Goal: Task Accomplishment & Management: Manage account settings

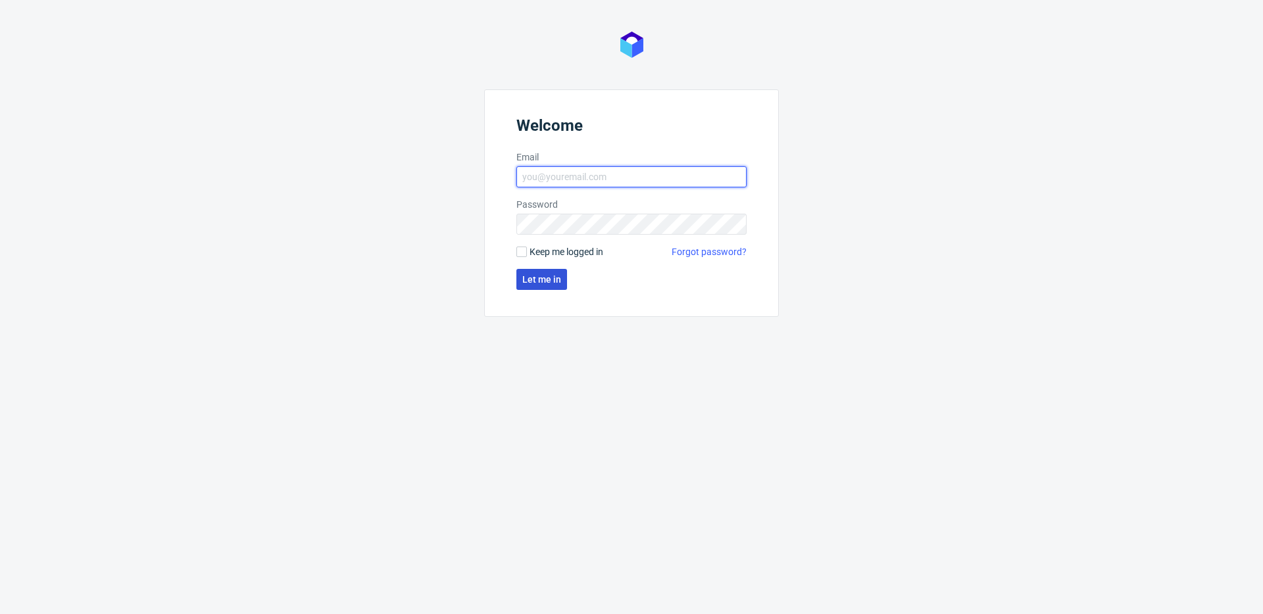
type input "[PERSON_NAME][EMAIL_ADDRESS][PERSON_NAME][DOMAIN_NAME]"
click at [549, 281] on span "Let me in" at bounding box center [541, 279] width 39 height 9
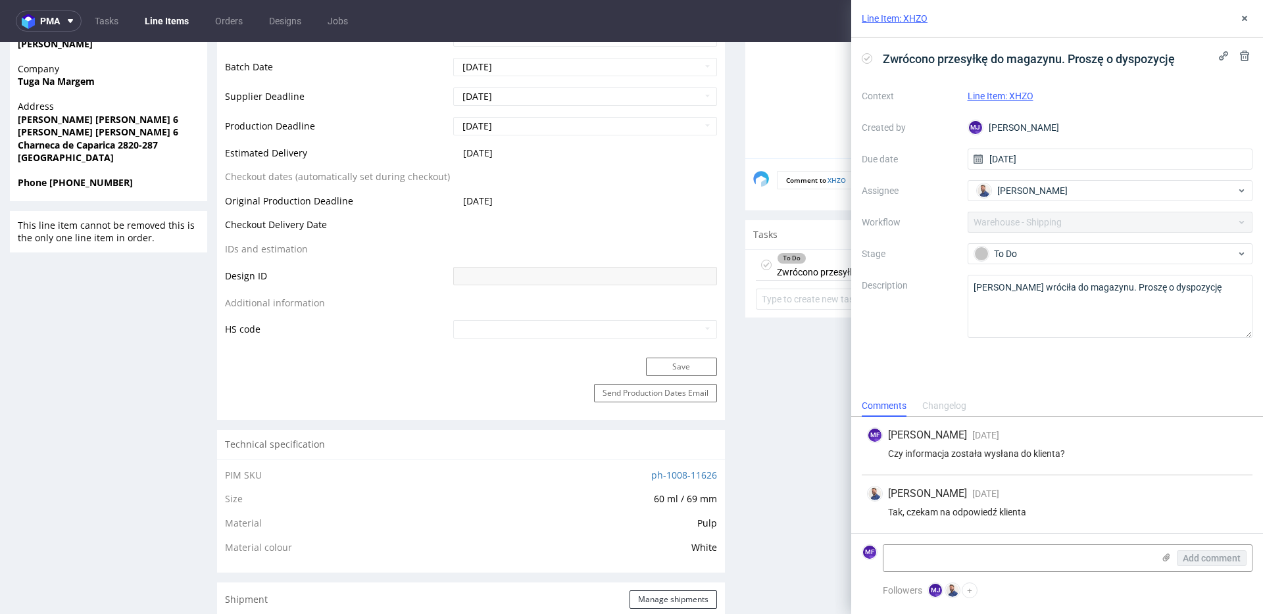
scroll to position [559, 0]
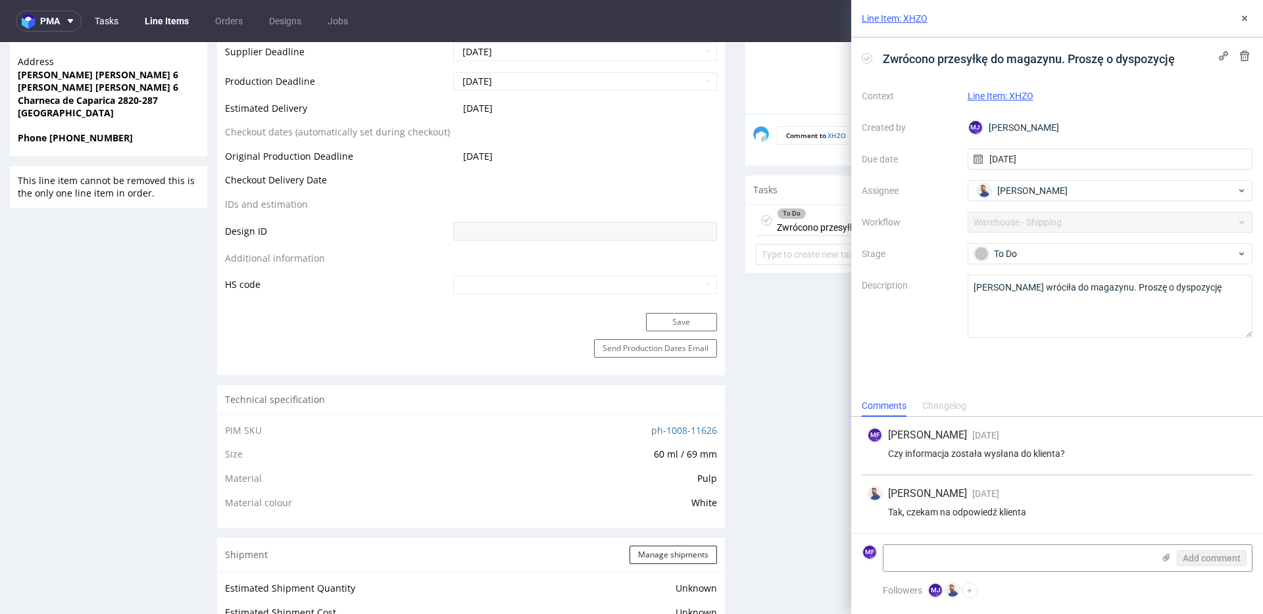
click at [107, 22] on link "Tasks" at bounding box center [106, 21] width 39 height 21
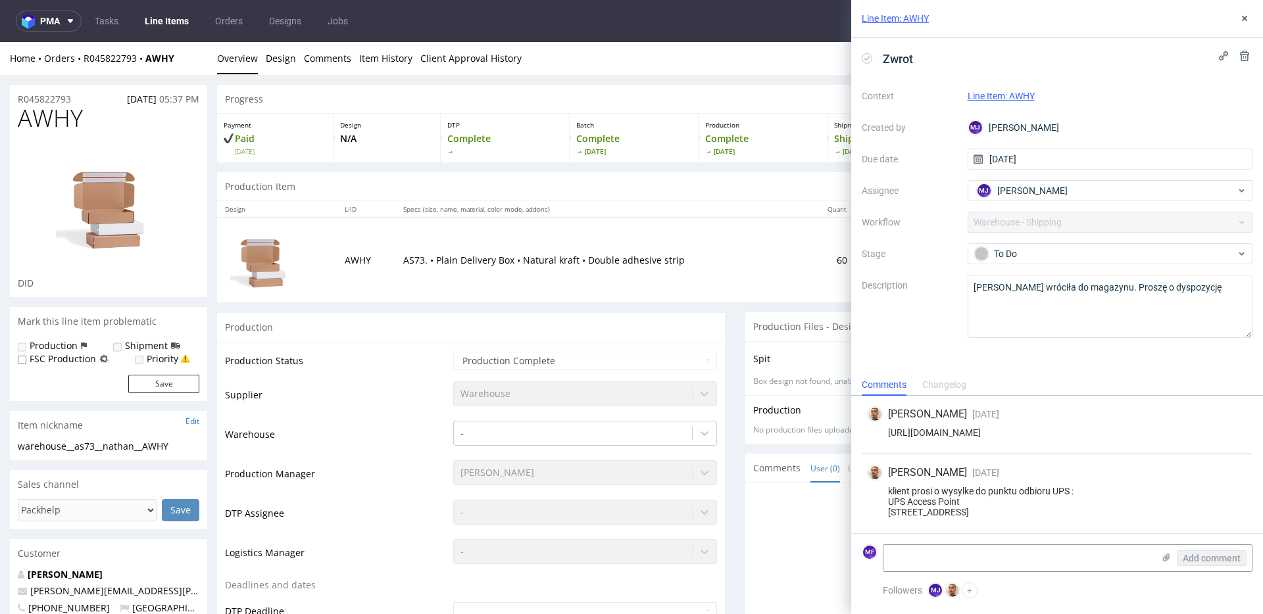
scroll to position [1, 0]
click at [494, 235] on td "AS73. • Plain Delivery Box • Natural kraft • Double adhesive strip" at bounding box center [600, 259] width 410 height 85
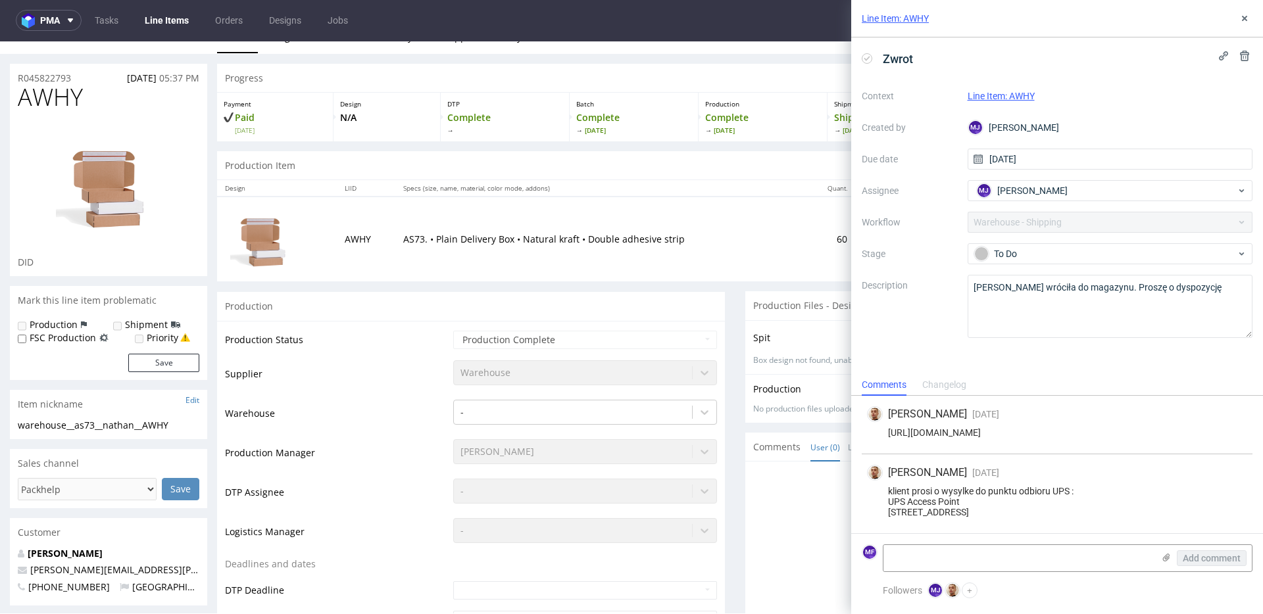
scroll to position [28, 0]
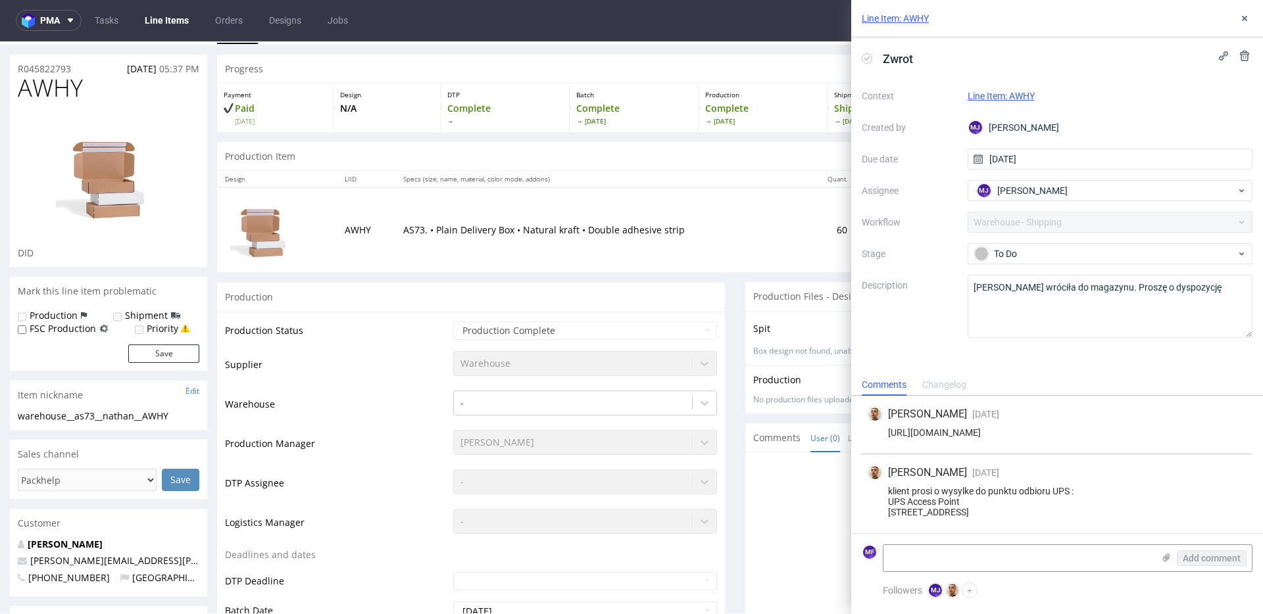
click at [395, 252] on td "AS73. • Plain Delivery Box • Natural kraft • Double adhesive strip" at bounding box center [600, 229] width 410 height 85
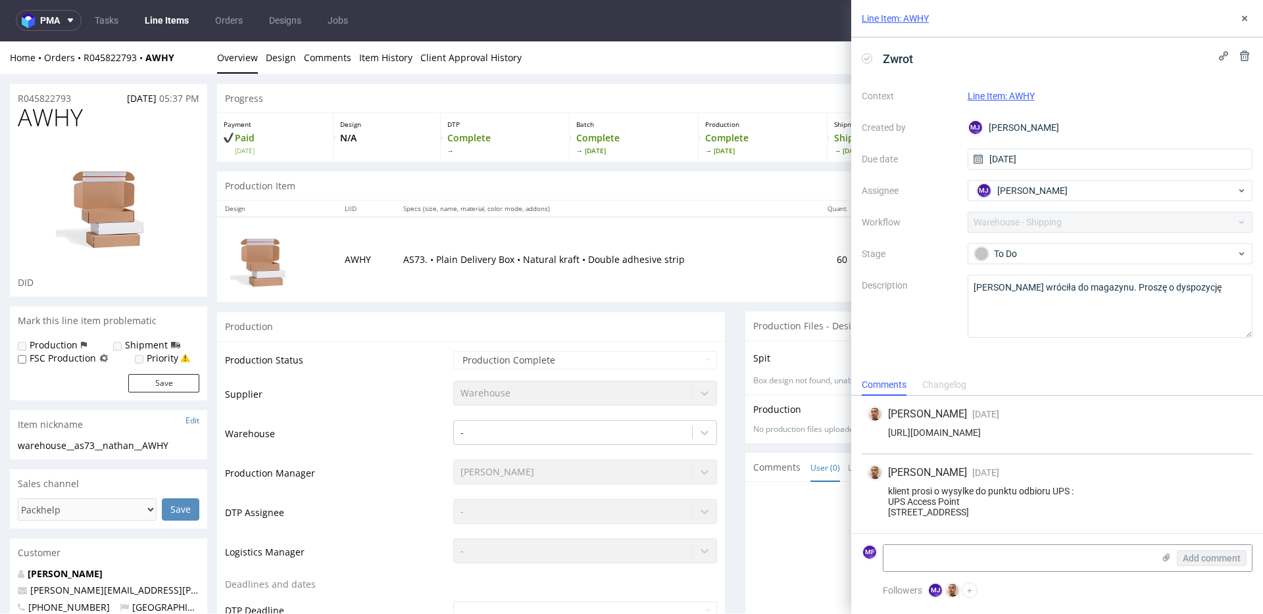
scroll to position [0, 0]
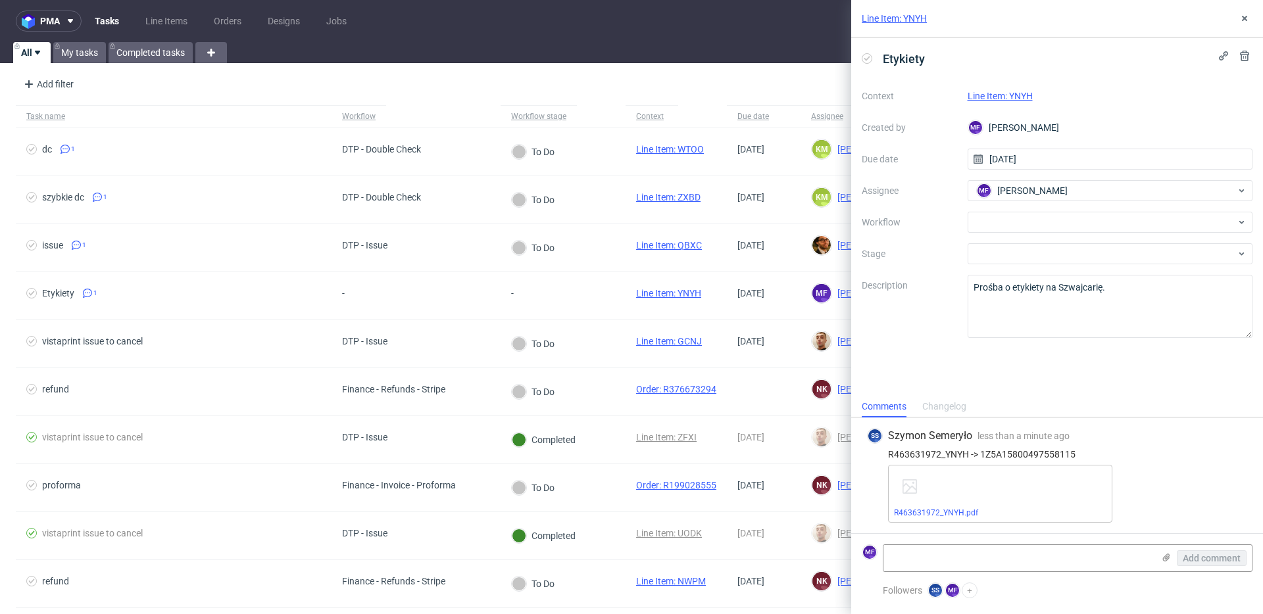
click at [1130, 374] on div "Etykiety Context Line Item: YNYH Created by MF Michał Fedorowicz Due date 08/09…" at bounding box center [1057, 216] width 412 height 358
click at [996, 99] on link "Line Item: YNYH" at bounding box center [999, 96] width 65 height 11
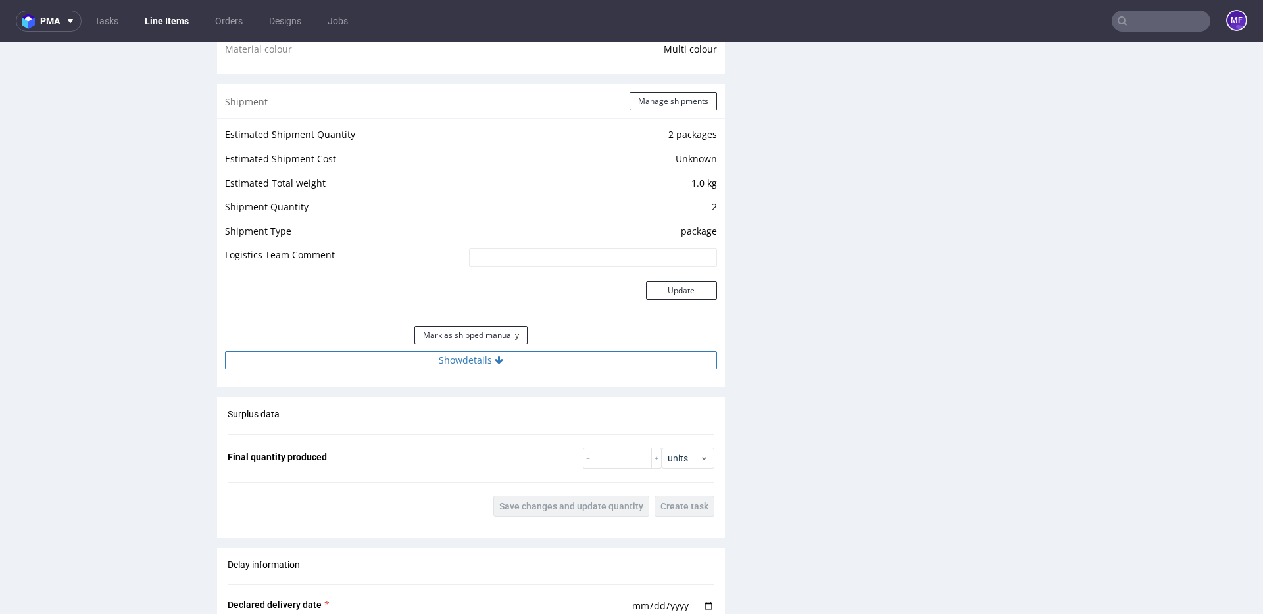
scroll to position [1109, 0]
click at [487, 340] on button "Mark as shipped manually" at bounding box center [470, 338] width 113 height 18
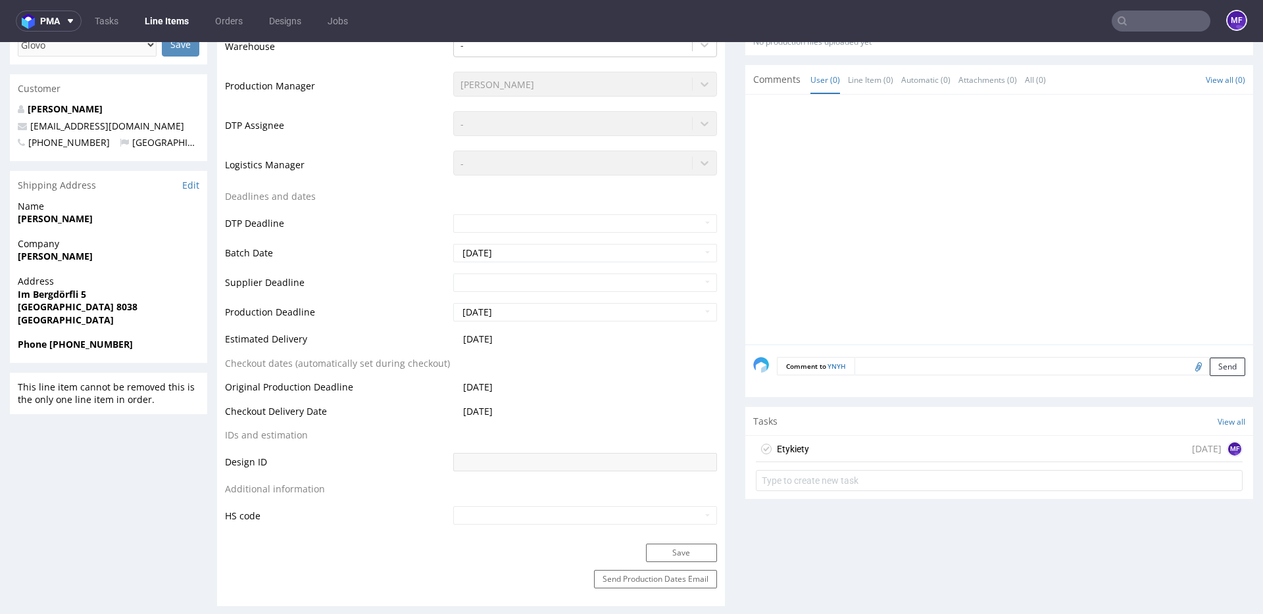
scroll to position [408, 0]
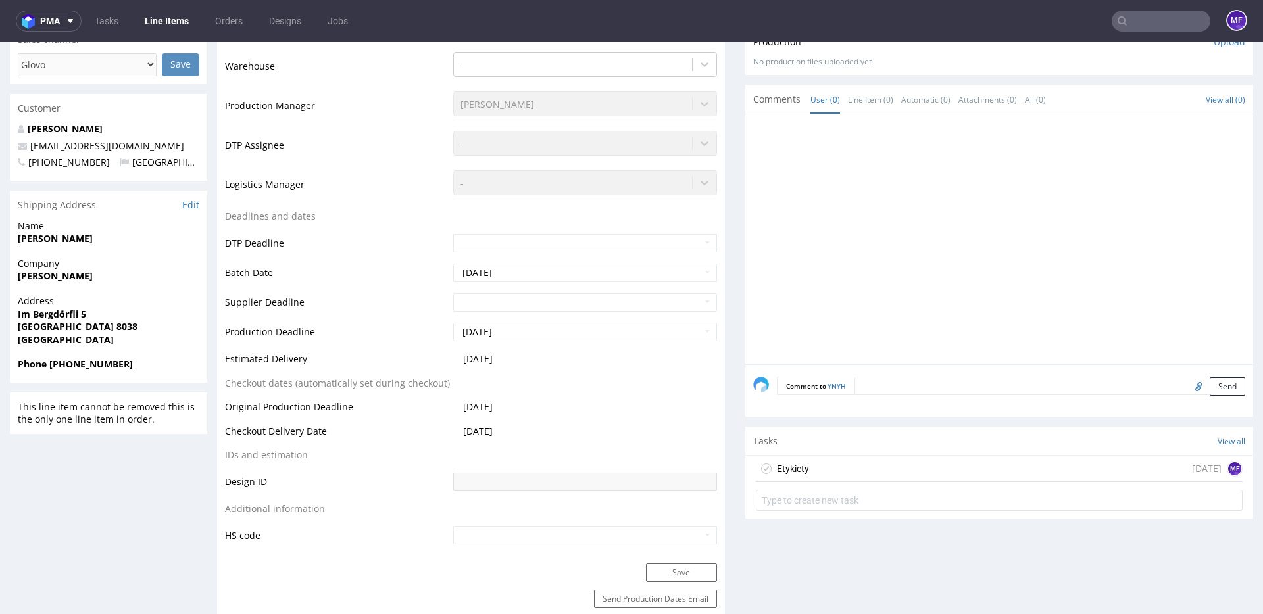
click at [829, 470] on div "Etykiety 1 day ago MF" at bounding box center [999, 469] width 487 height 26
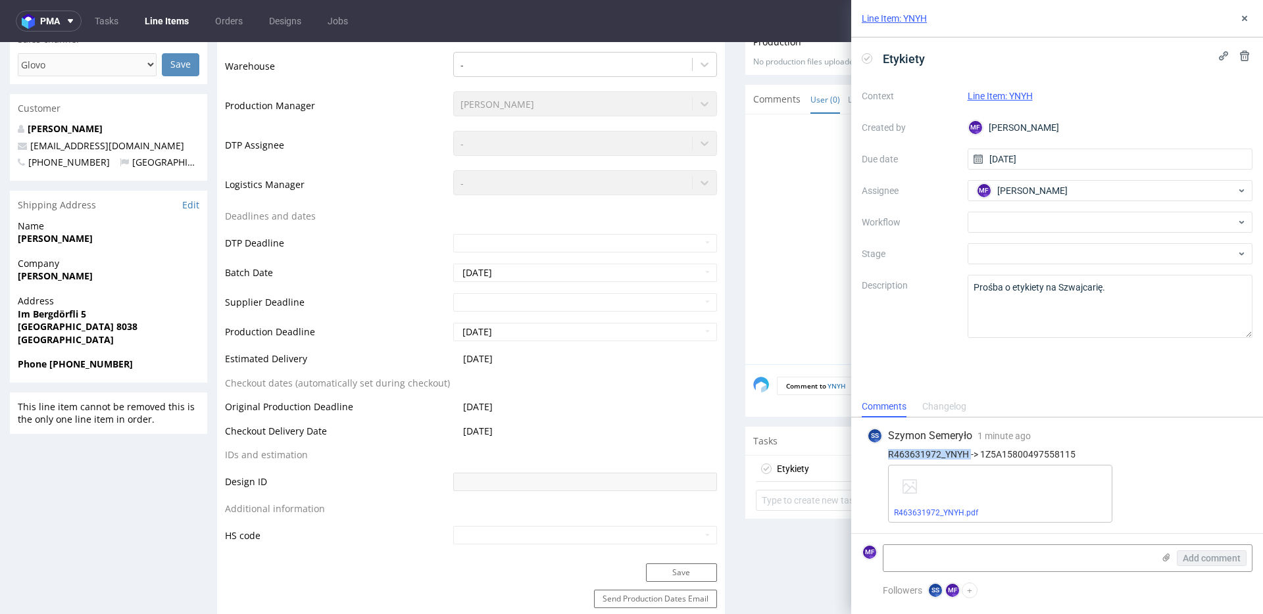
drag, startPoint x: 969, startPoint y: 455, endPoint x: 888, endPoint y: 454, distance: 81.5
click at [888, 454] on div "R463631972_YNYH -> 1Z5A15800497558115" at bounding box center [1057, 454] width 380 height 11
click at [966, 516] on link "R463631972_YNYH.pdf" at bounding box center [936, 512] width 84 height 9
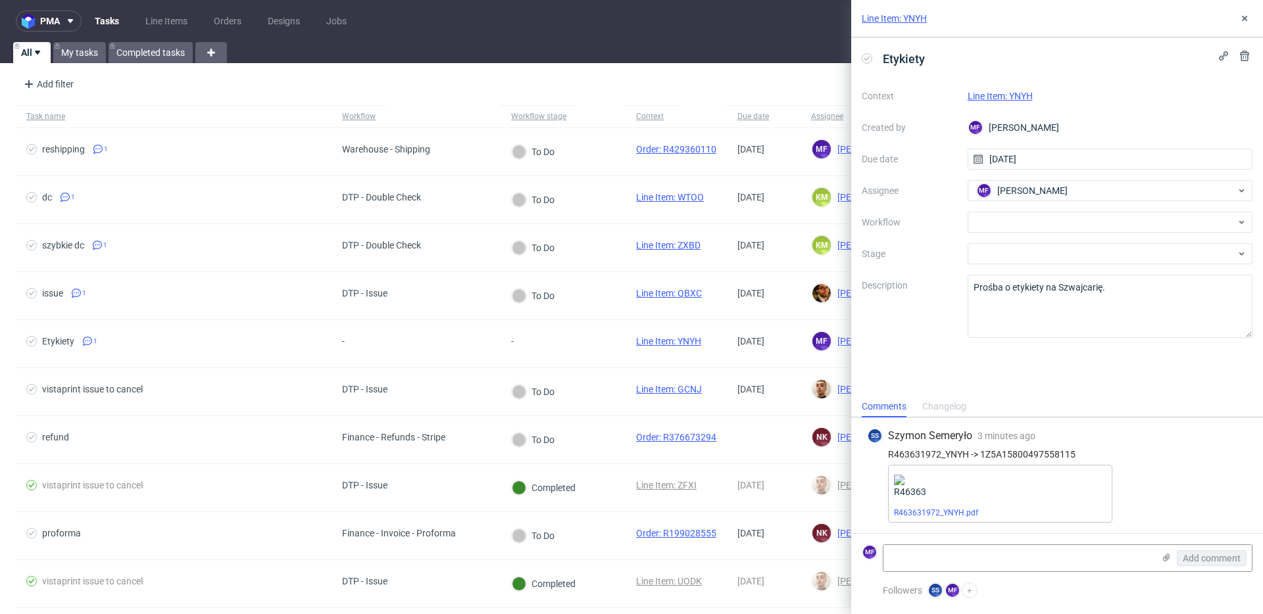
drag, startPoint x: 1013, startPoint y: 456, endPoint x: 1031, endPoint y: 453, distance: 18.6
click at [1013, 455] on div "R463631972_YNYH -> 1Z5A15800497558115" at bounding box center [1057, 454] width 380 height 11
drag, startPoint x: 1073, startPoint y: 454, endPoint x: 981, endPoint y: 456, distance: 92.7
click at [981, 456] on div "R463631972_YNYH -> 1Z5A15800497558115" at bounding box center [1057, 454] width 380 height 11
copy div "1Z5A15800497558115"
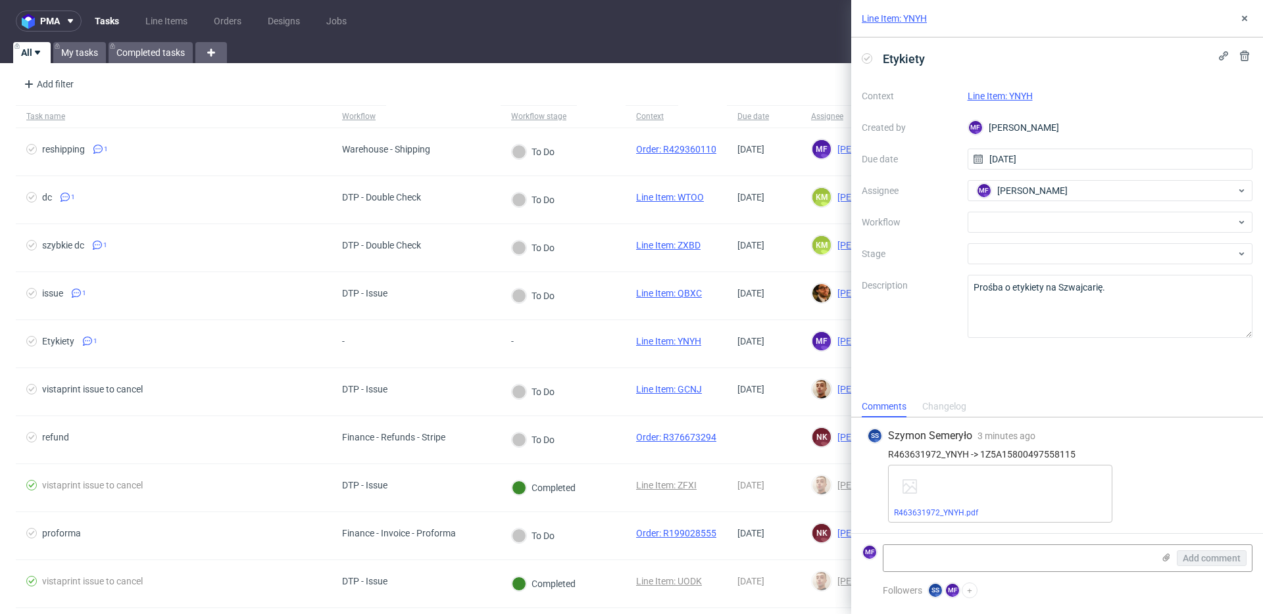
click at [1048, 447] on div "SS Szymon Semeryło 3 minutes ago 9th Sep 2025, 09:31 R463631972_YNYH -> 1Z5A158…" at bounding box center [1057, 476] width 391 height 116
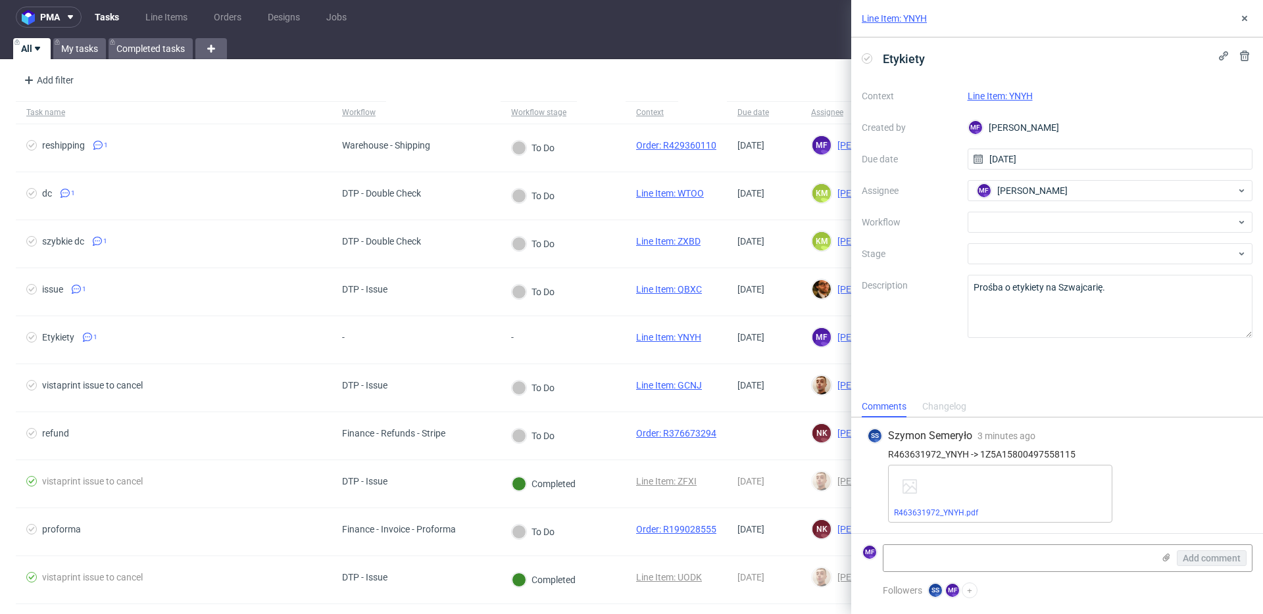
click at [1041, 402] on div "Comments Changelog" at bounding box center [1057, 406] width 412 height 21
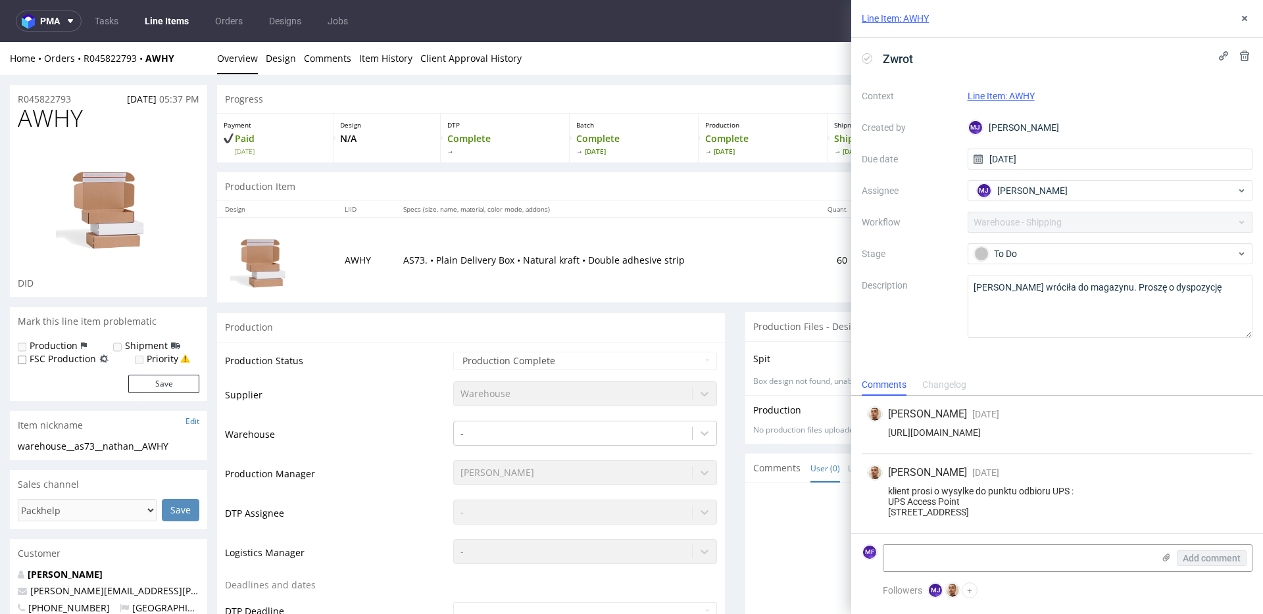
click at [664, 243] on td "AS73. • Plain Delivery Box • Natural kraft • Double adhesive strip" at bounding box center [600, 260] width 410 height 85
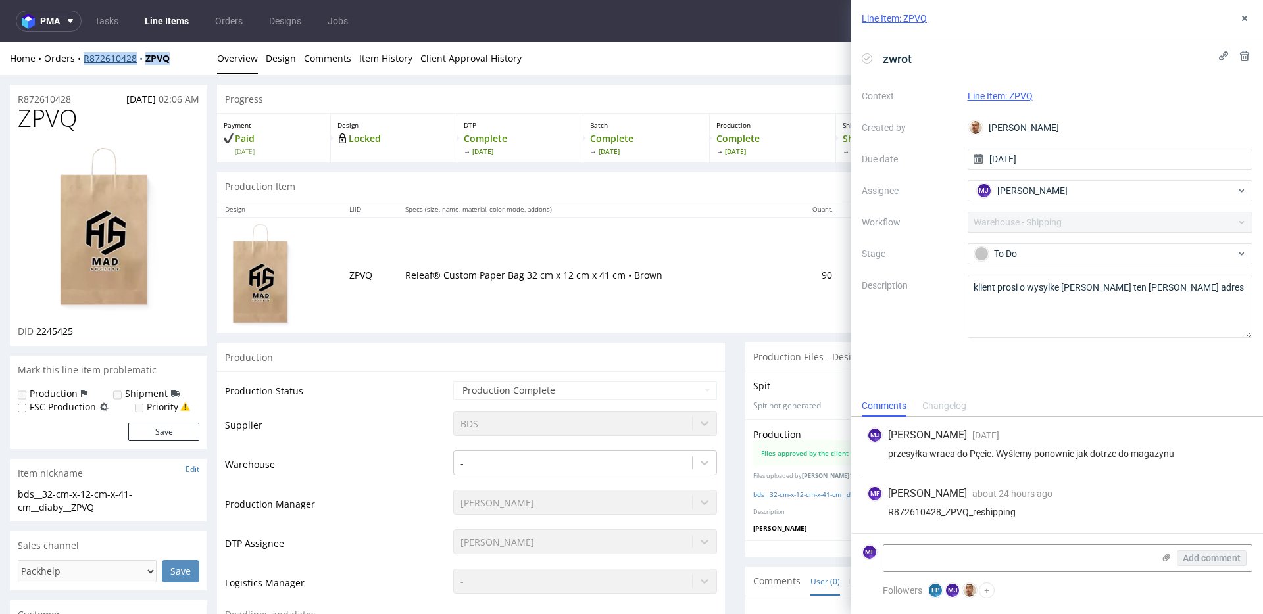
drag, startPoint x: 180, startPoint y: 60, endPoint x: 84, endPoint y: 62, distance: 96.0
click at [84, 62] on div "Home Orders R872610428 ZPVQ" at bounding box center [108, 58] width 197 height 13
copy div "R872610428 ZPVQ"
click at [1004, 366] on div "zwrot Context Line Item: ZPVQ Created by Bartłomiej Leśniczuk Due date 29/08/20…" at bounding box center [1057, 216] width 412 height 358
click at [990, 549] on textarea at bounding box center [1018, 558] width 270 height 26
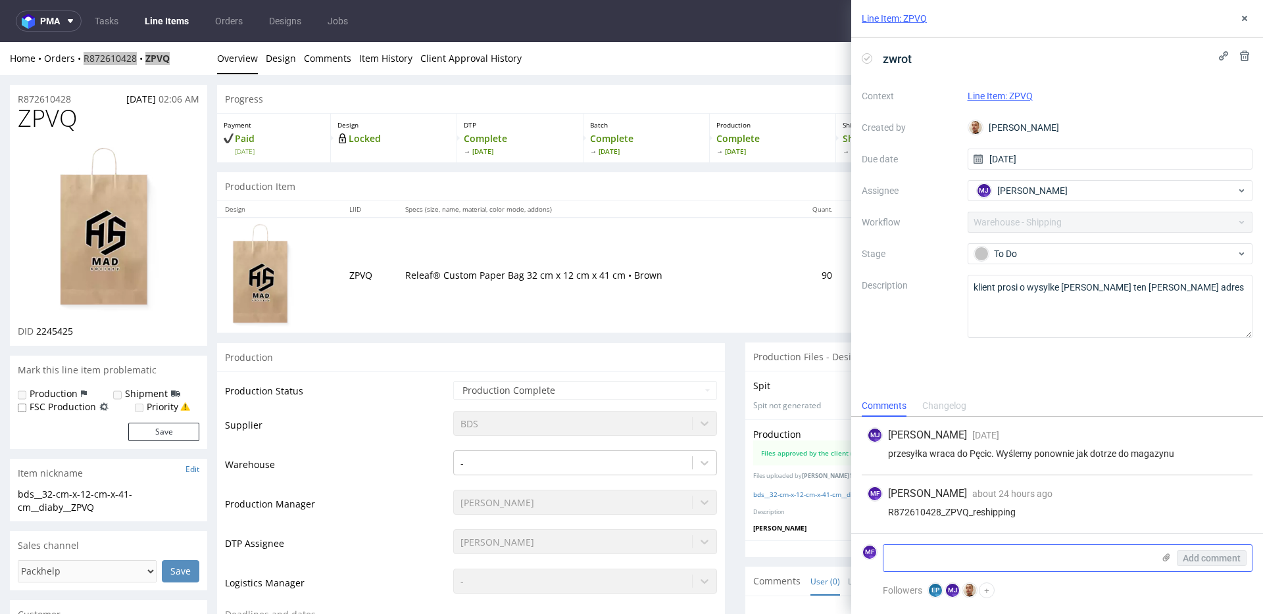
paste textarea "1Z5A15806892325603"
type textarea "1Z5A15806892325603"
click at [1012, 372] on div "zwrot Context Line Item: ZPVQ Created by Bartłomiej Leśniczuk Due date 29/08/20…" at bounding box center [1057, 216] width 412 height 358
click at [1195, 558] on span "Add comment" at bounding box center [1211, 558] width 58 height 9
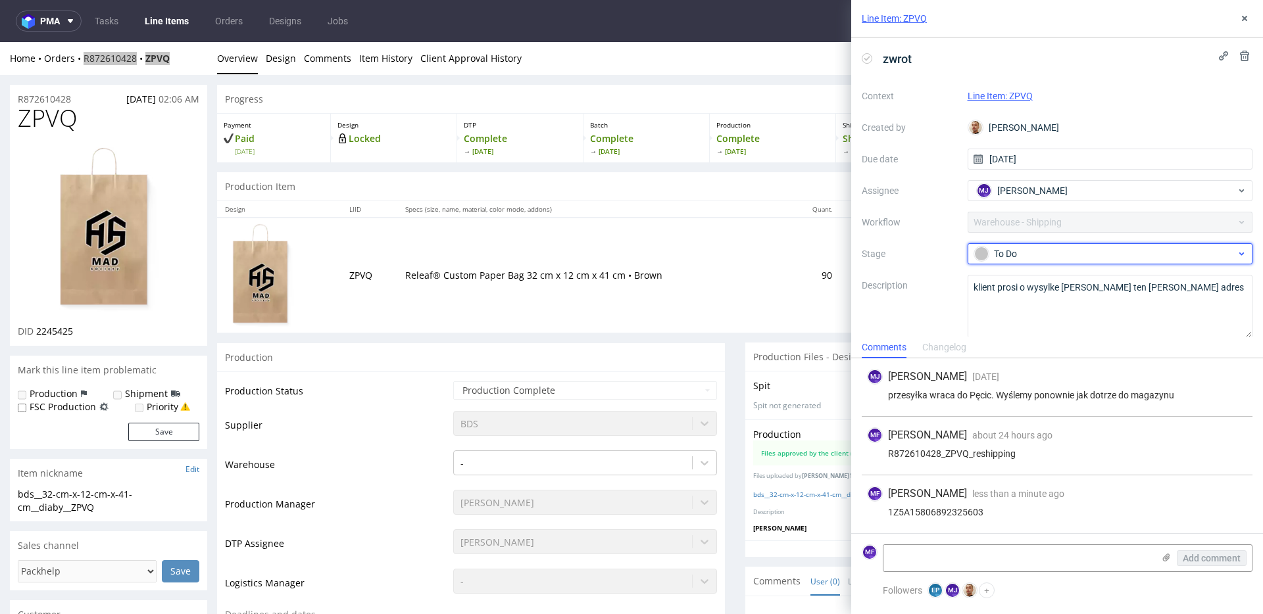
click at [1038, 250] on div "To Do" at bounding box center [1105, 254] width 262 height 14
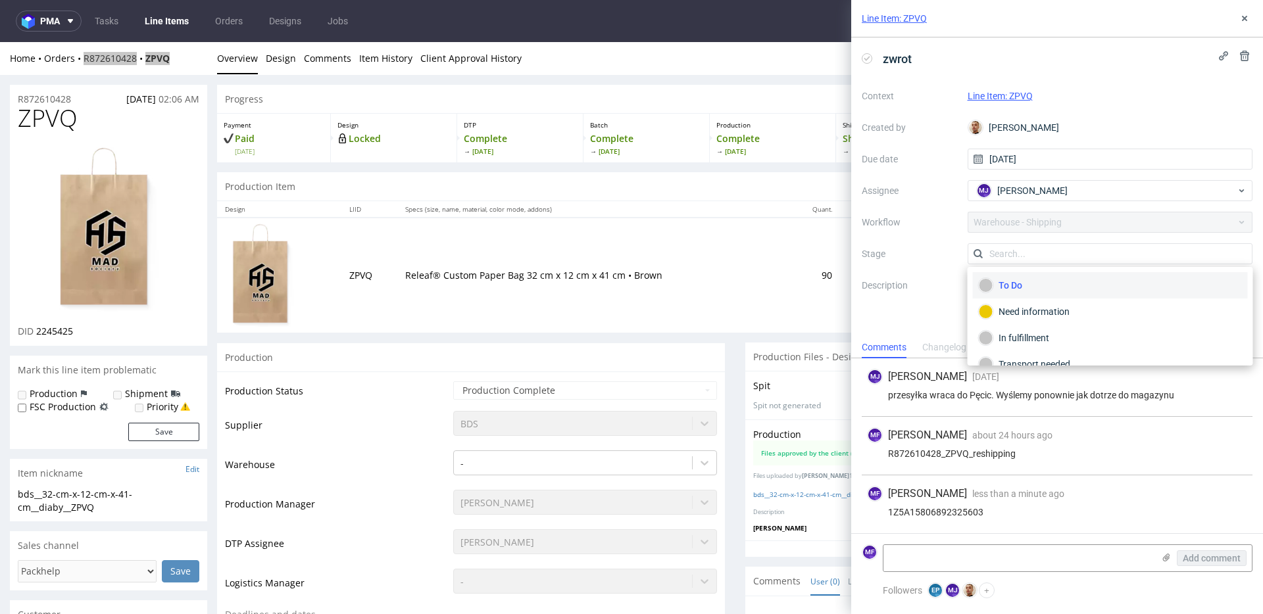
scroll to position [70, 0]
click at [1025, 347] on div "Completed" at bounding box center [1110, 347] width 263 height 14
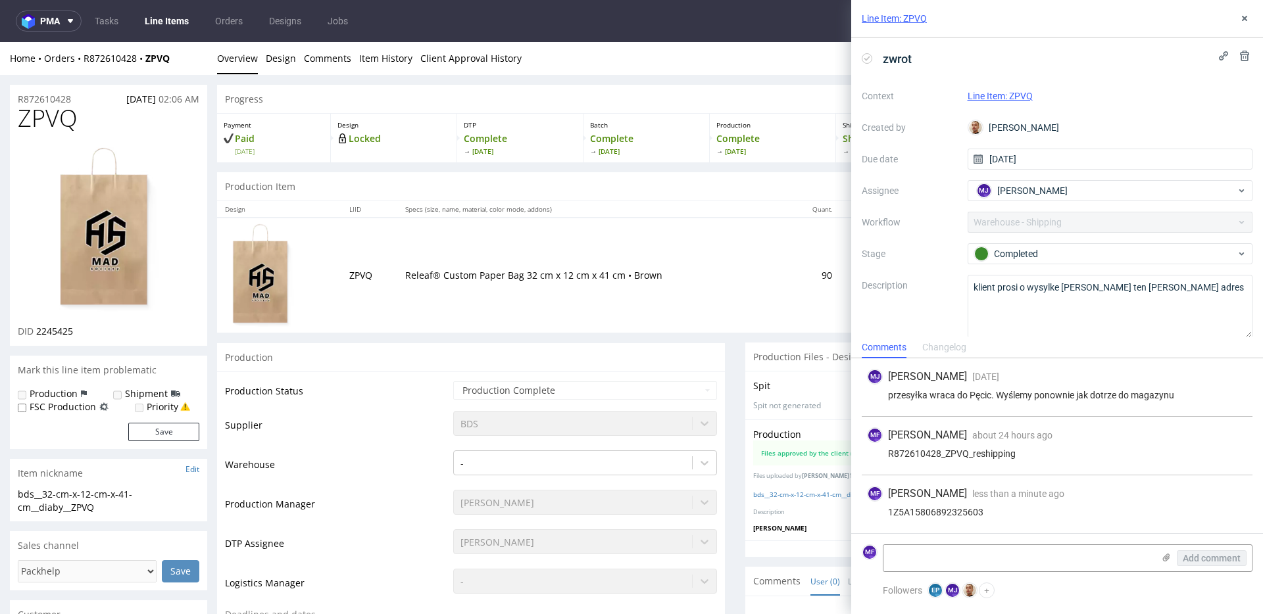
click at [840, 318] on td "€1.02" at bounding box center [872, 275] width 64 height 114
click at [1251, 16] on button at bounding box center [1244, 19] width 16 height 16
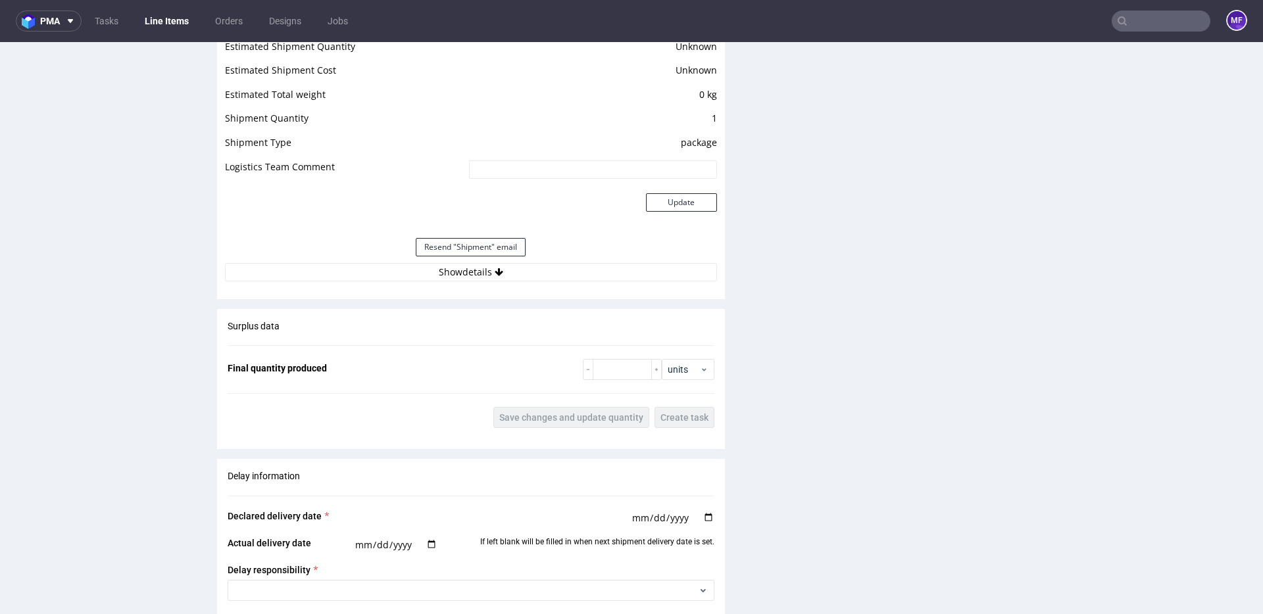
scroll to position [1244, 0]
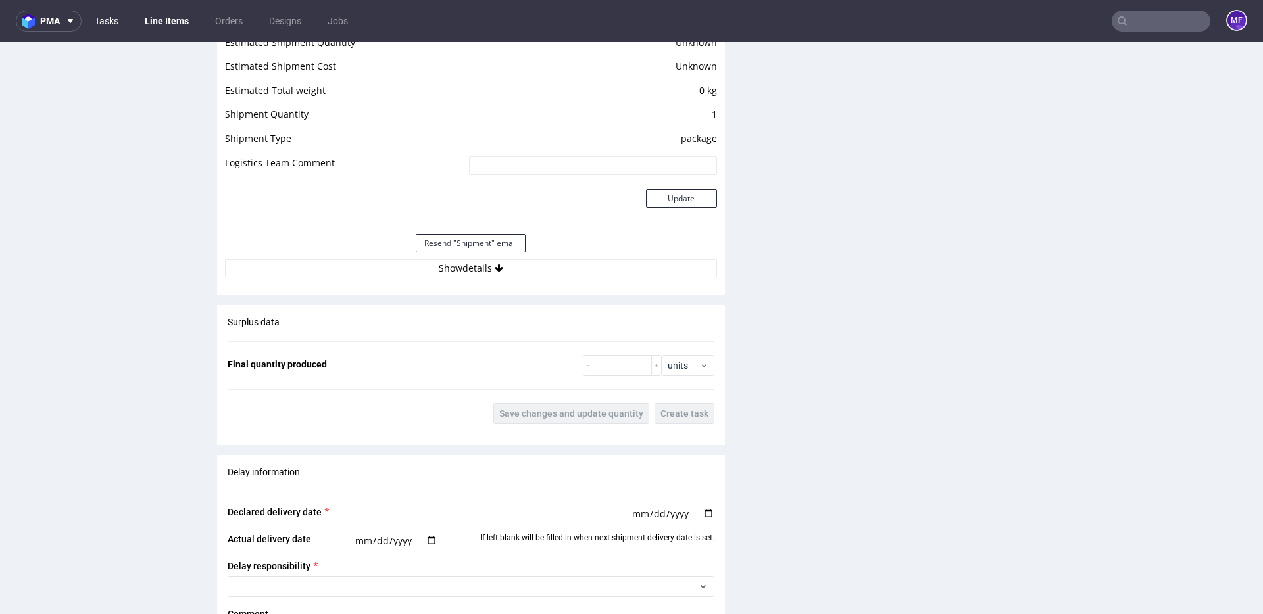
click at [93, 21] on link "Tasks" at bounding box center [106, 21] width 39 height 21
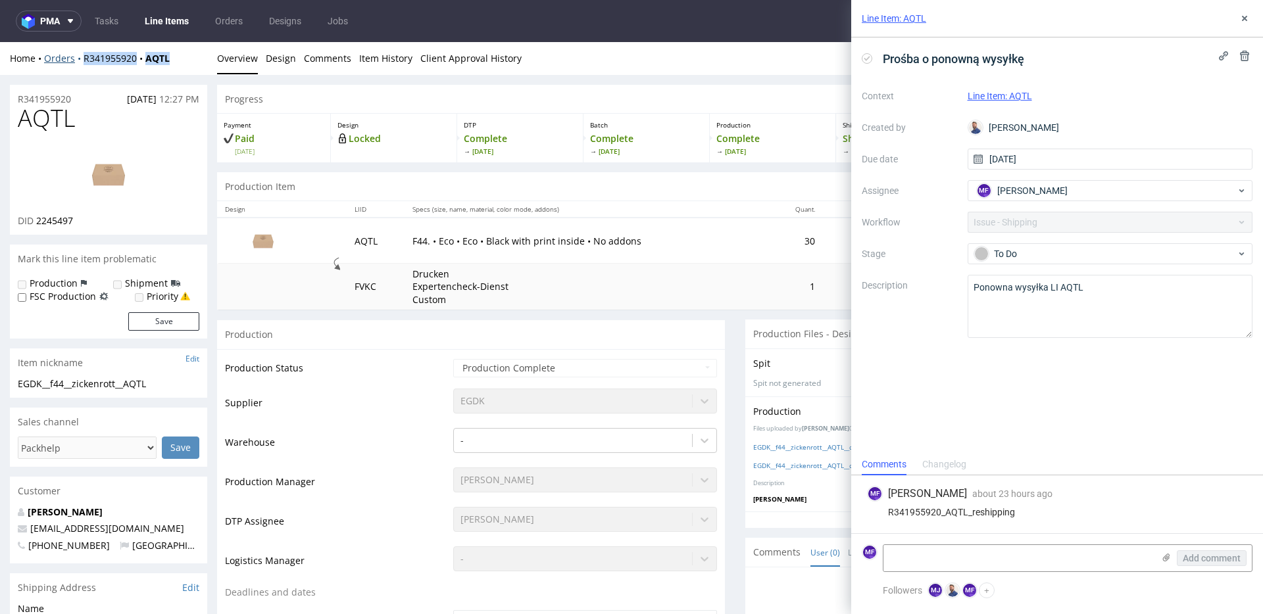
drag, startPoint x: 183, startPoint y: 61, endPoint x: 82, endPoint y: 61, distance: 100.6
click at [82, 61] on div "Home Orders R341955920 AQTL" at bounding box center [108, 58] width 197 height 13
copy div "R341955920 AQTL"
drag, startPoint x: 188, startPoint y: 66, endPoint x: 180, endPoint y: 62, distance: 9.2
click at [183, 64] on div "Home Orders R341955920 AQTL Overview Design Comments Item History Client Approv…" at bounding box center [631, 58] width 1263 height 33
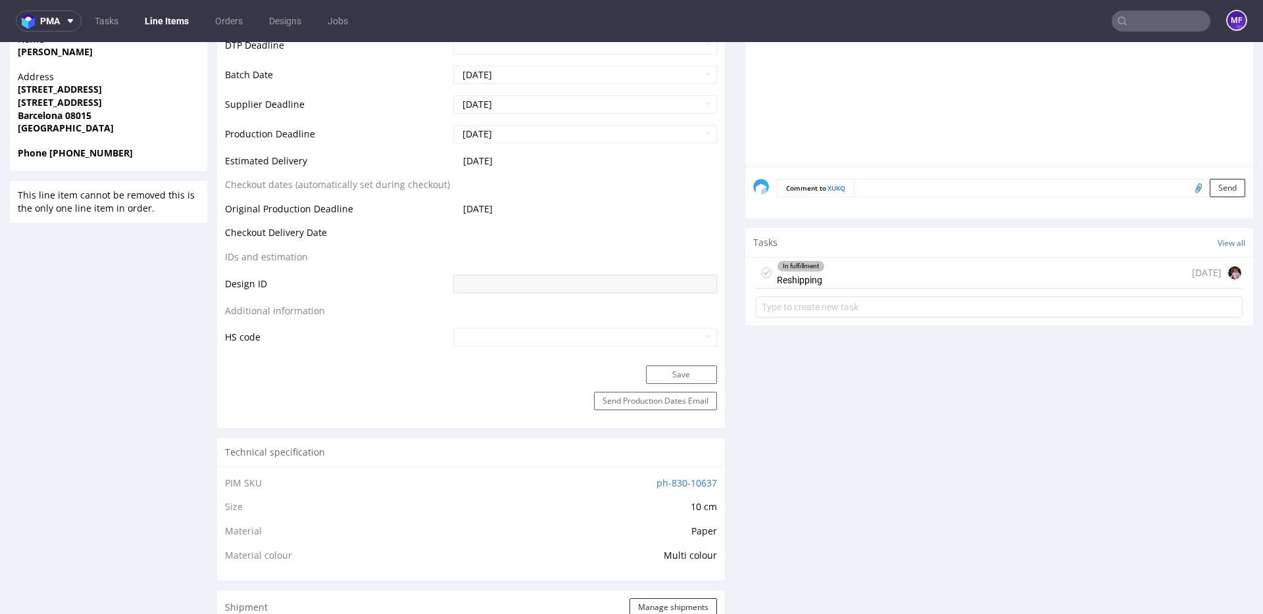
scroll to position [506, 0]
click at [852, 276] on div "In fulfillment Reshipping [DATE]" at bounding box center [999, 273] width 487 height 31
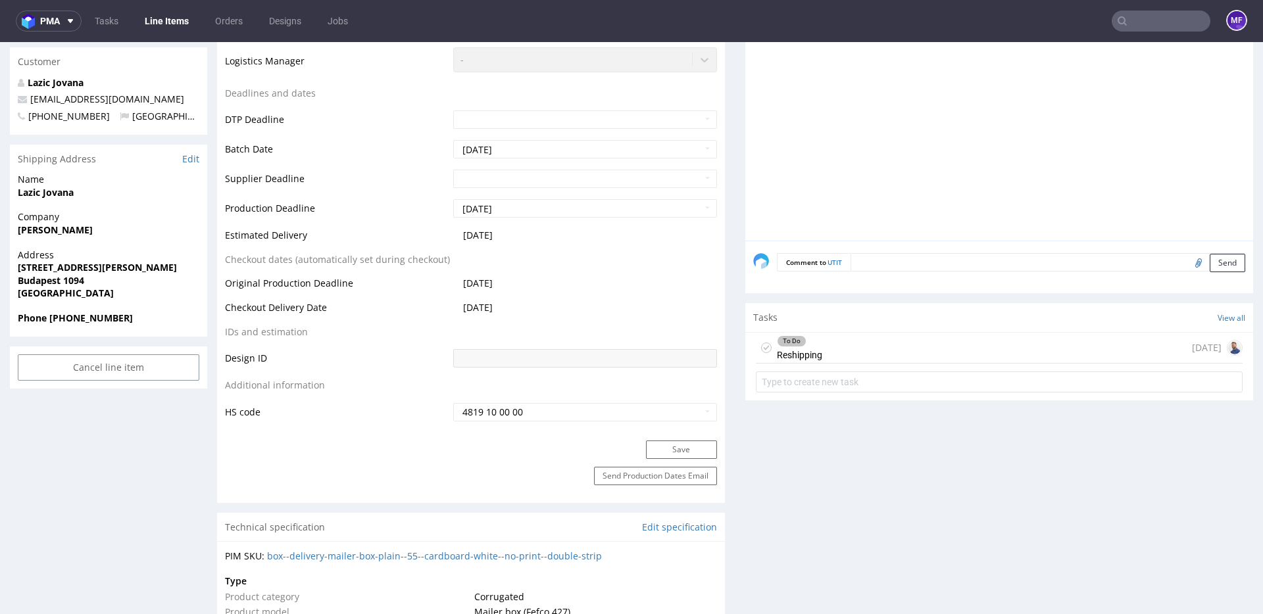
scroll to position [500, 0]
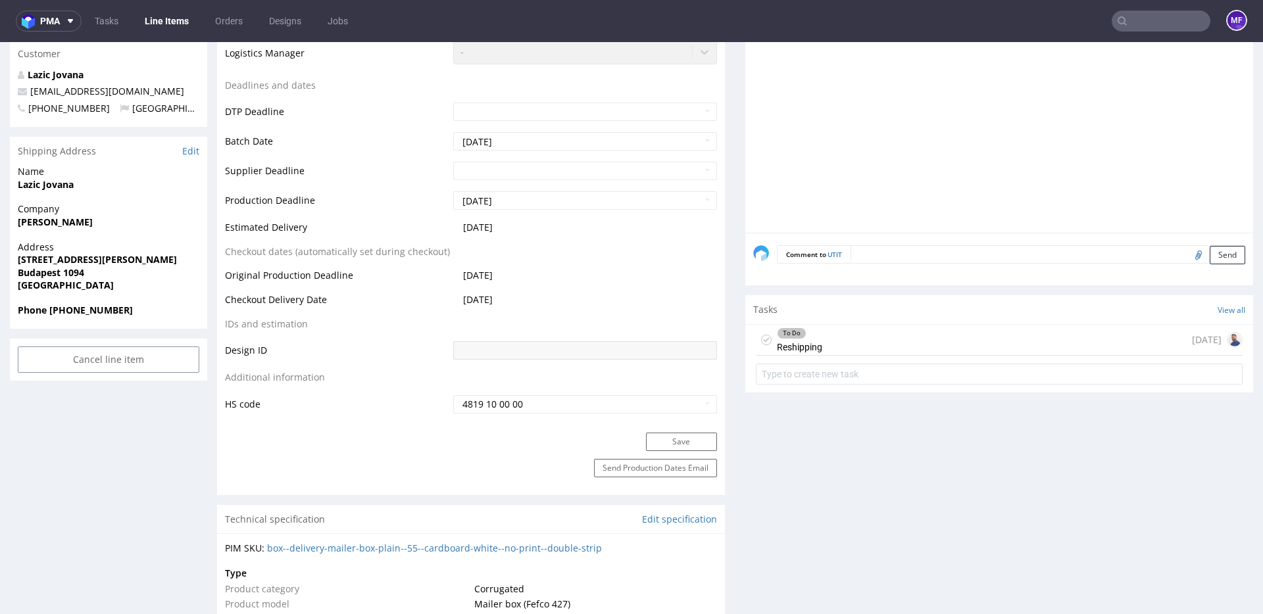
click at [825, 340] on div "To Do Reshipping 5 days ago" at bounding box center [999, 340] width 487 height 31
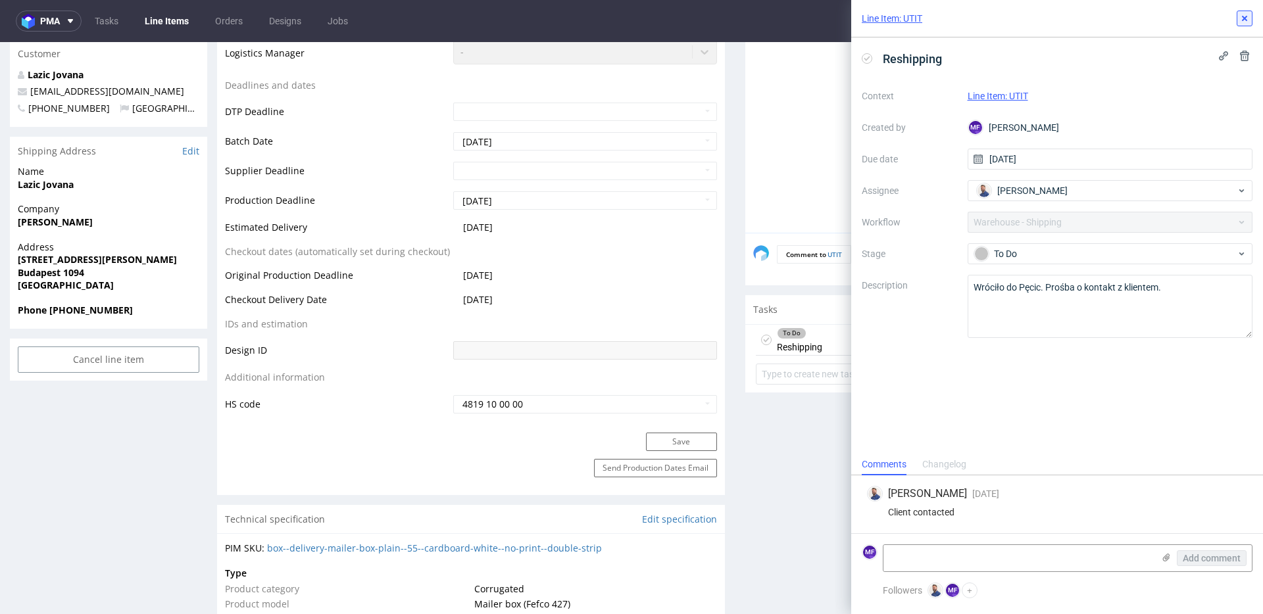
click at [1242, 22] on icon at bounding box center [1244, 18] width 11 height 11
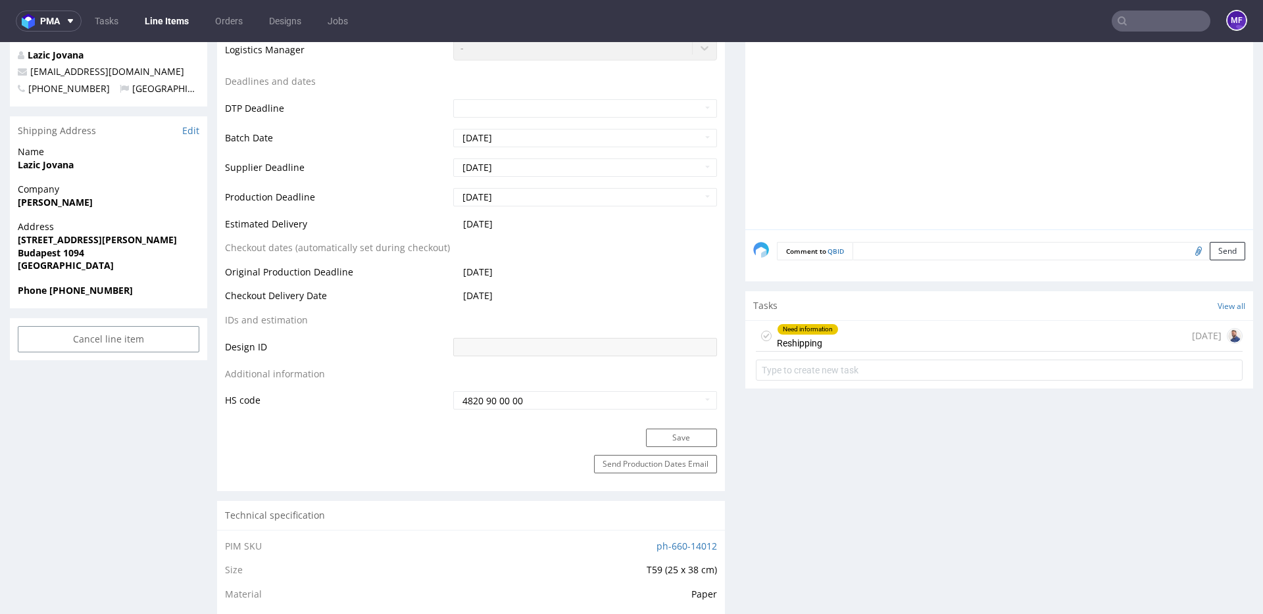
scroll to position [464, 0]
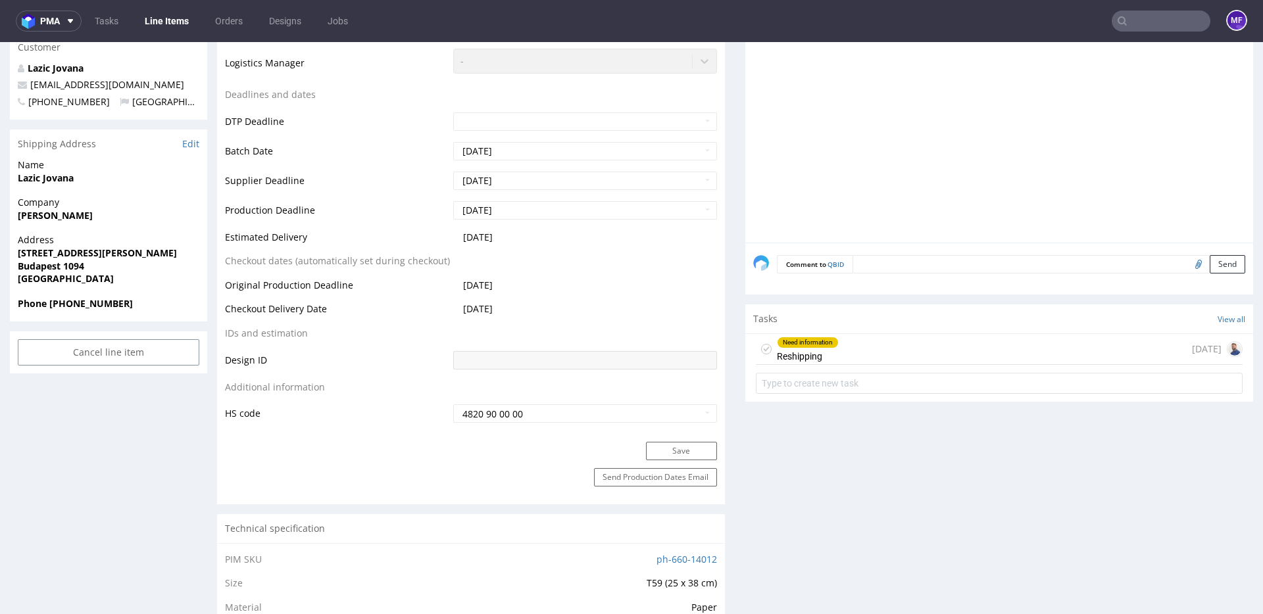
click at [837, 348] on div "Need information Reshipping [DATE]" at bounding box center [999, 349] width 487 height 31
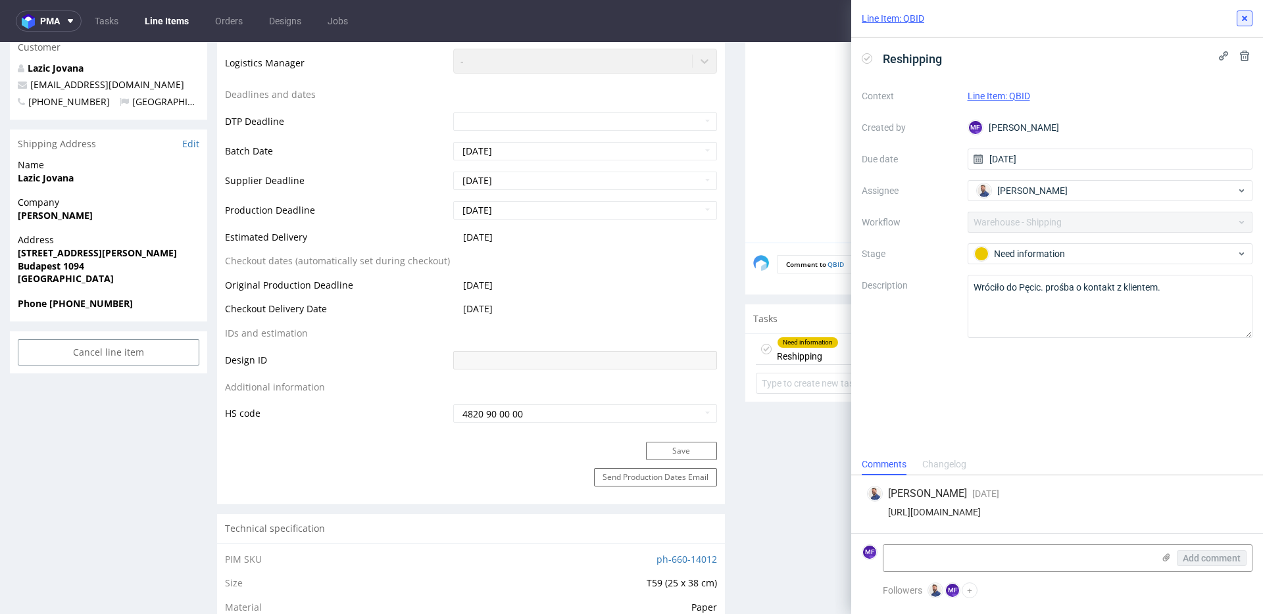
click at [1246, 22] on icon at bounding box center [1244, 18] width 11 height 11
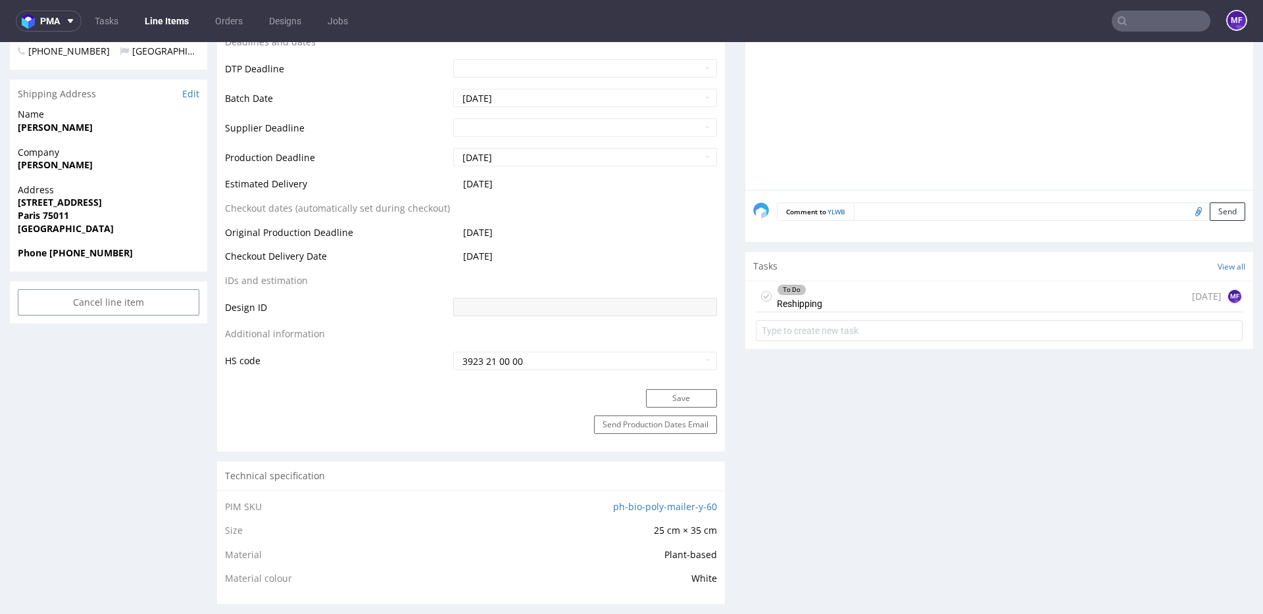
scroll to position [518, 0]
click at [856, 303] on div "To Do Reshipping [DATE] MF" at bounding box center [999, 298] width 487 height 31
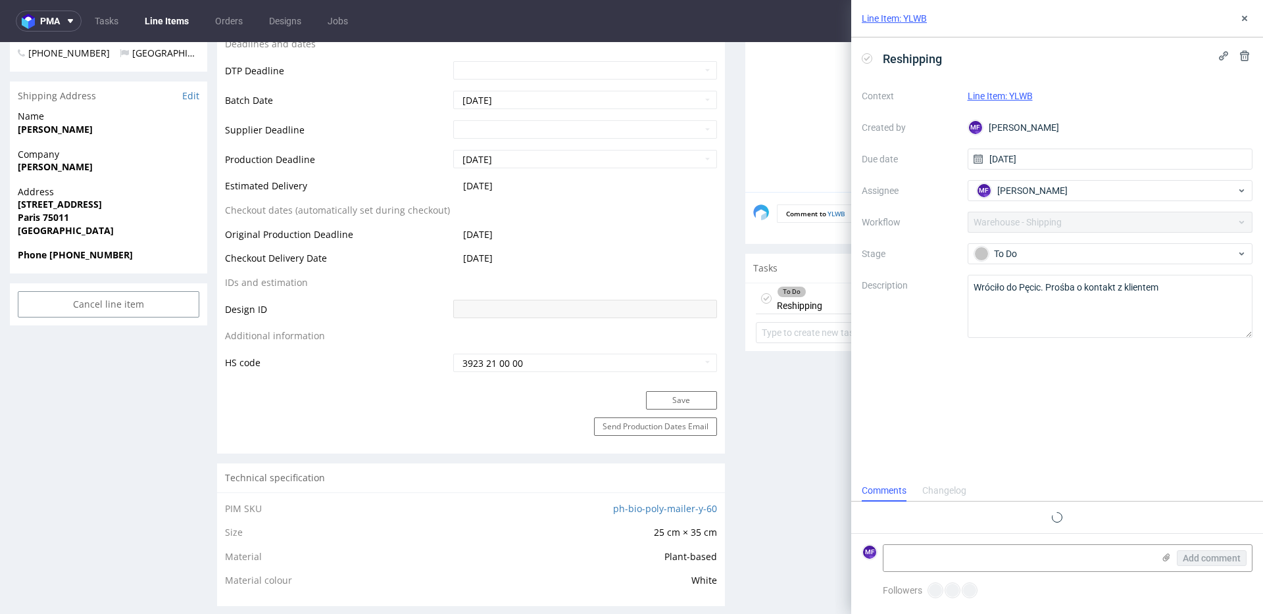
scroll to position [2, 0]
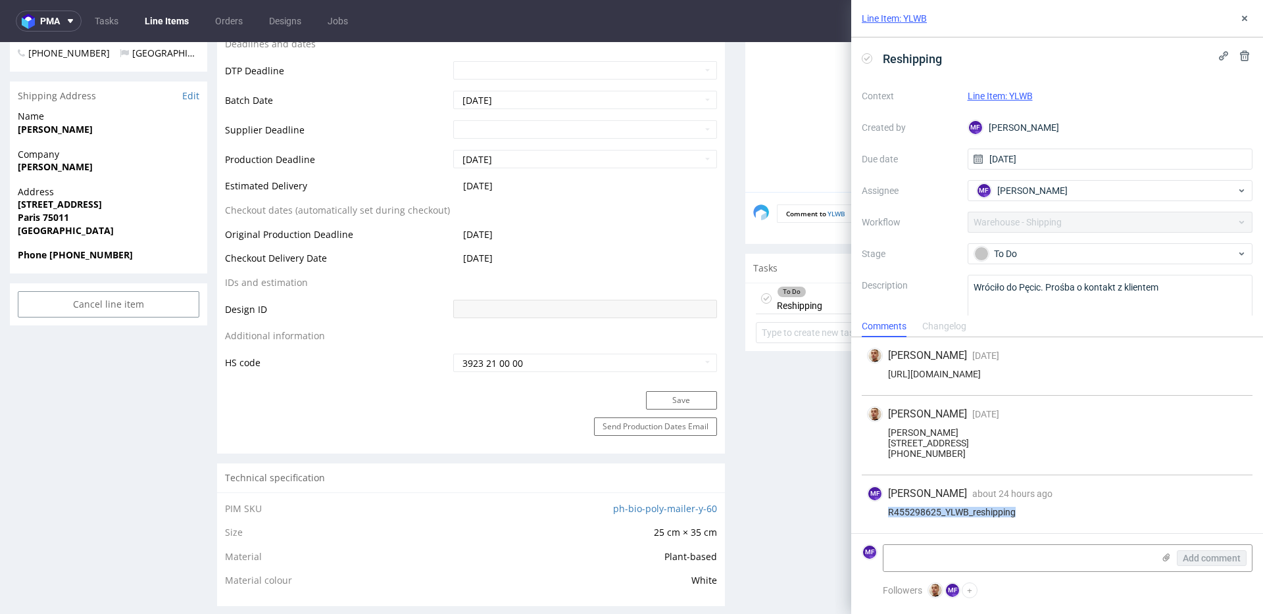
drag, startPoint x: 1015, startPoint y: 516, endPoint x: 885, endPoint y: 514, distance: 130.2
click at [885, 514] on div "R455298625_YLWB_reshipping" at bounding box center [1057, 512] width 380 height 11
copy div "R455298625_YLWB_reshipping"
